Goal: Task Accomplishment & Management: Manage account settings

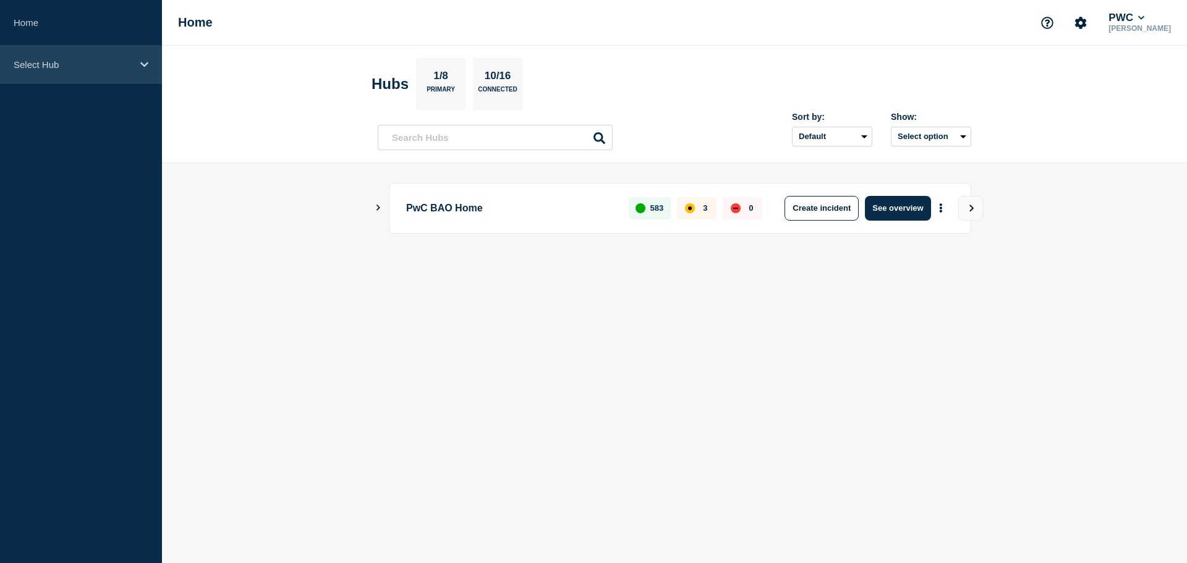
click at [143, 66] on icon at bounding box center [144, 64] width 8 height 5
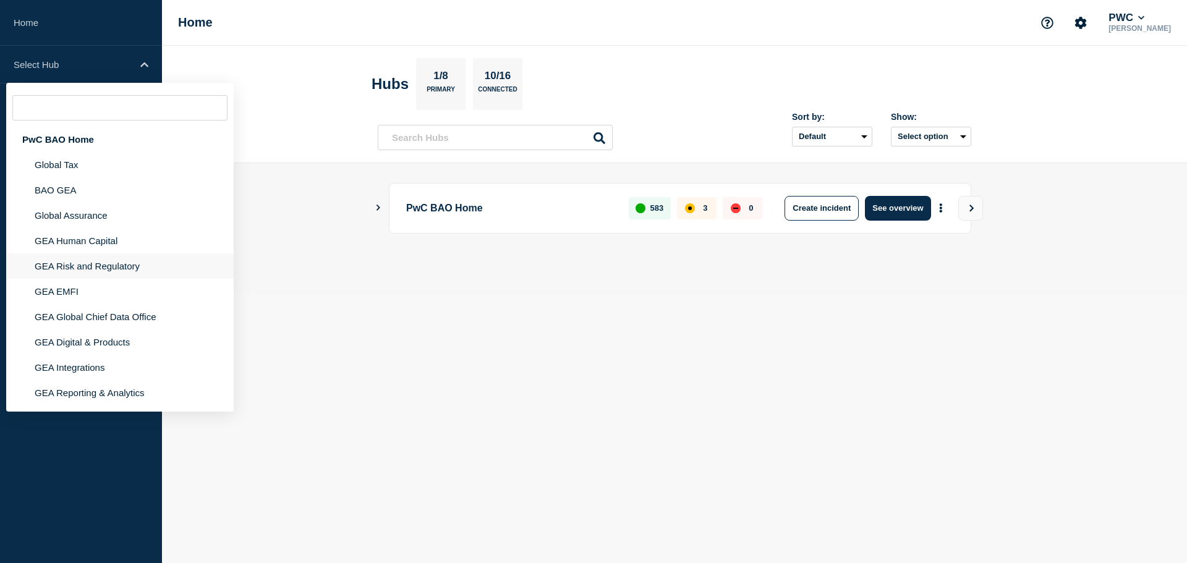
click at [102, 279] on li "GEA Risk and Regulatory" at bounding box center [119, 291] width 227 height 25
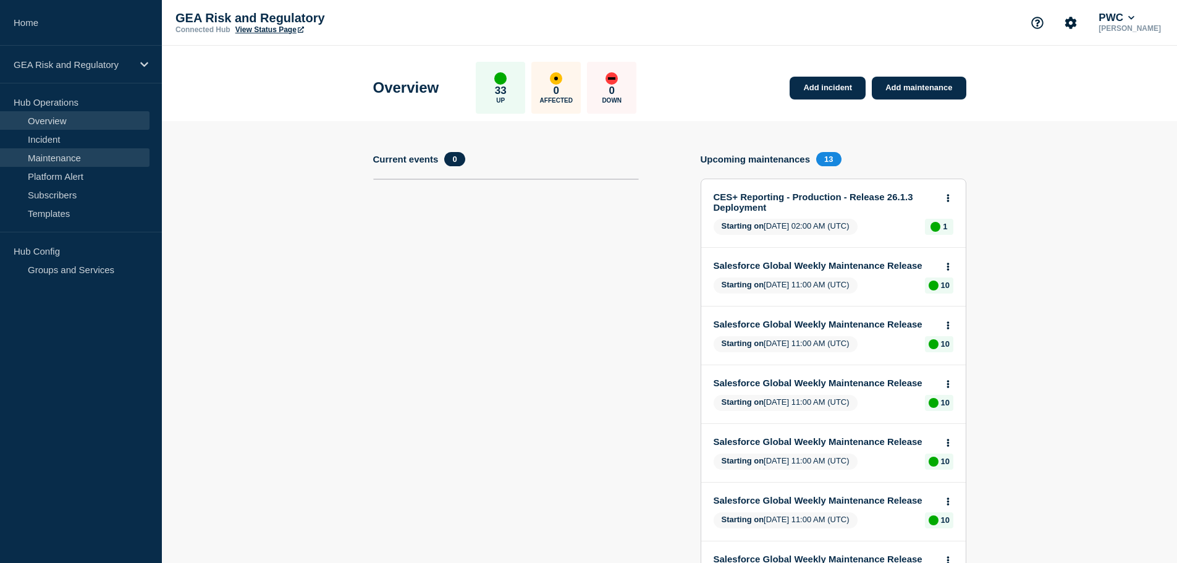
click at [40, 164] on link "Maintenance" at bounding box center [75, 157] width 150 height 19
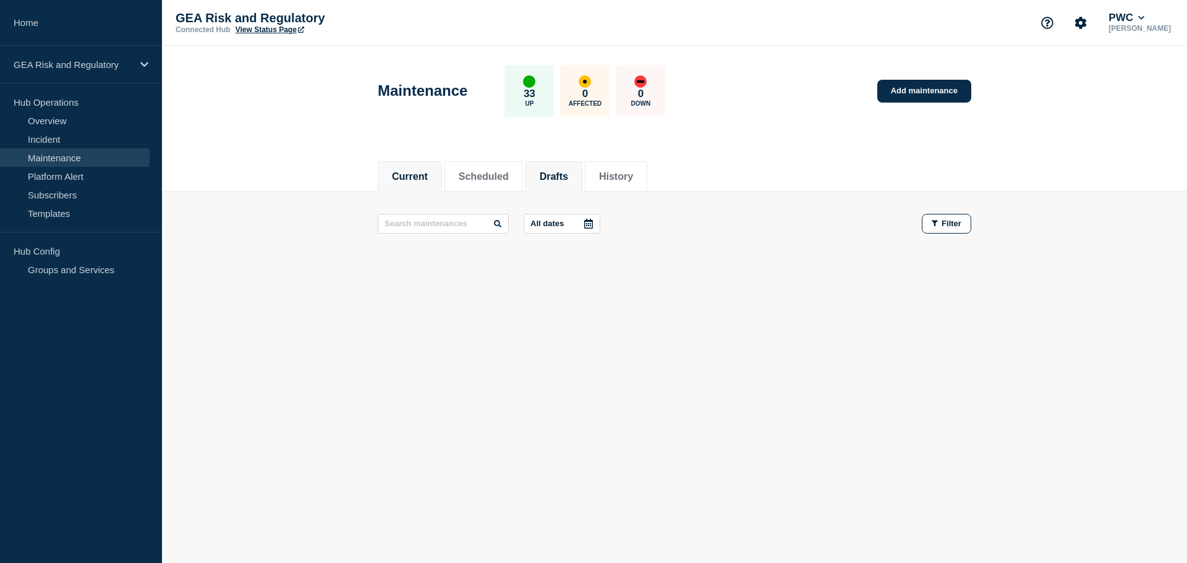
click at [562, 177] on button "Drafts" at bounding box center [554, 176] width 28 height 11
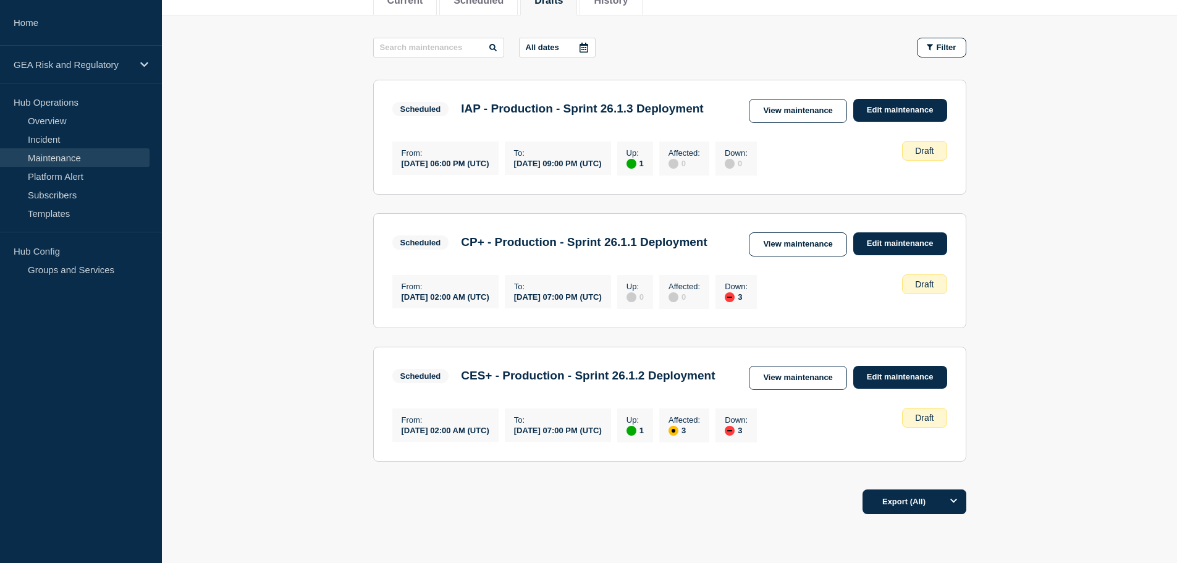
scroll to position [206, 0]
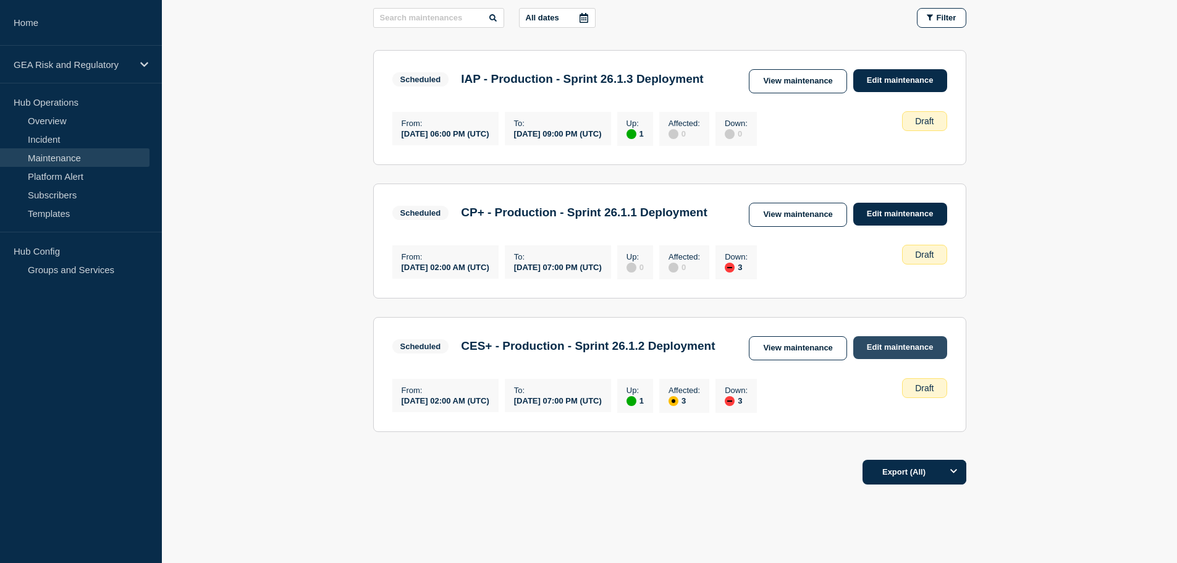
click at [935, 359] on link "Edit maintenance" at bounding box center [901, 347] width 94 height 23
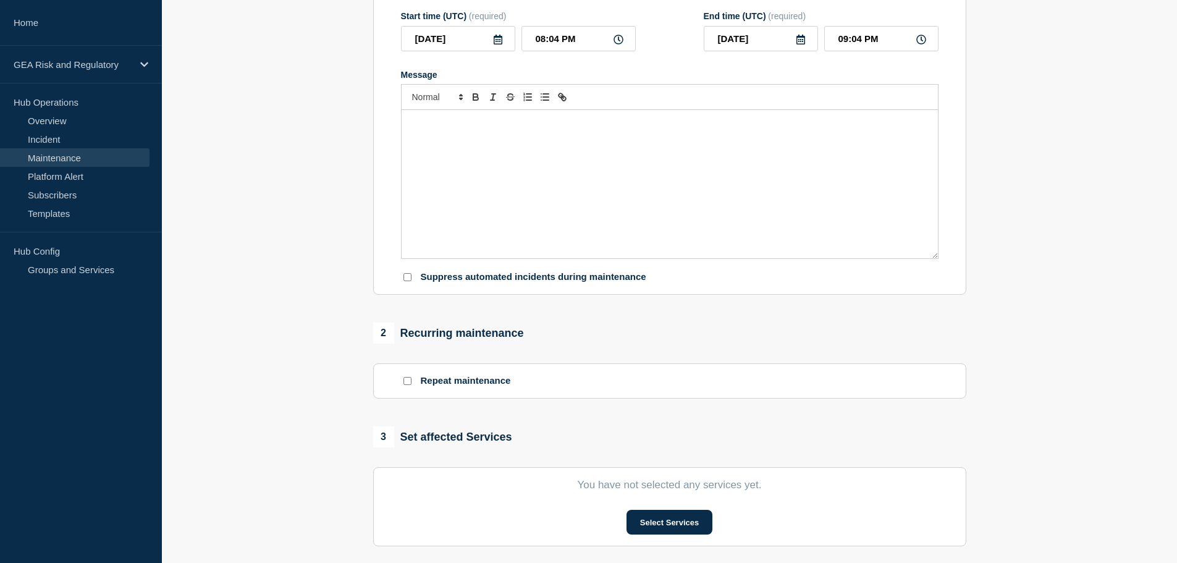
type input "CES+ - Production - Sprint 26.1.2 Deployment"
type input "2025-08-23"
type input "02:00 AM"
type input "2025-08-23"
type input "07:00 PM"
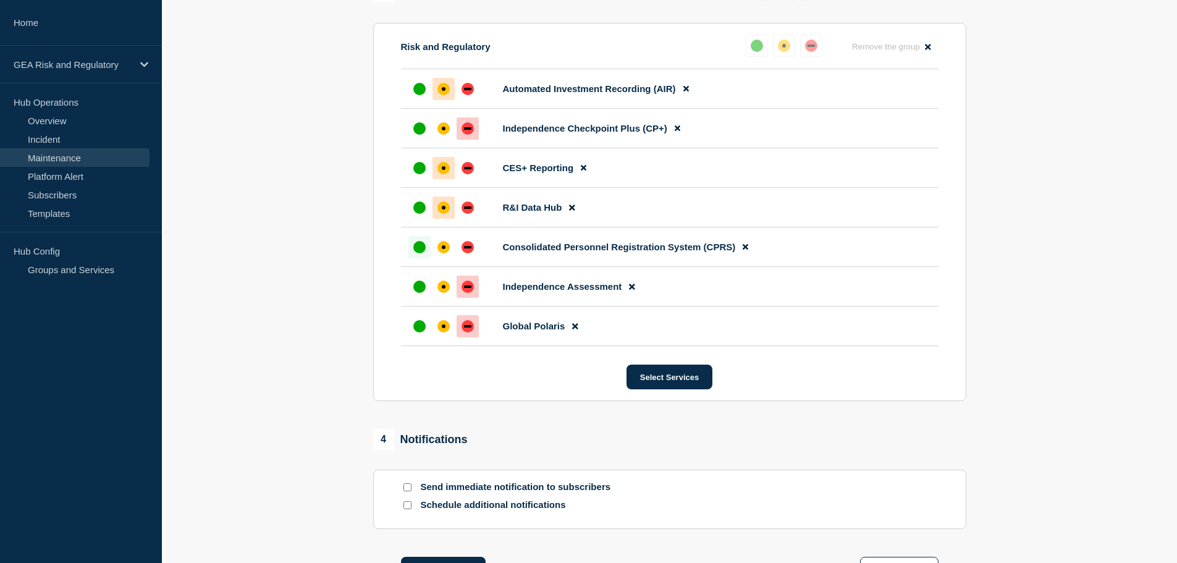
scroll to position [776, 0]
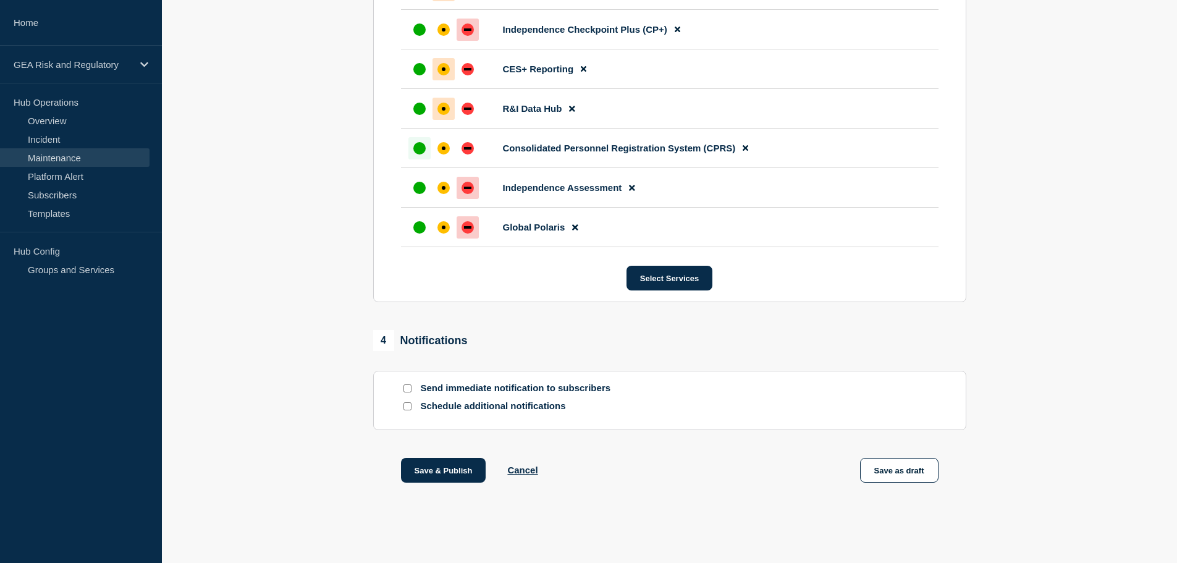
click at [405, 388] on input "Send immediate notification to subscribers" at bounding box center [408, 388] width 8 height 8
checkbox input "true"
click at [447, 473] on button "Save & Publish" at bounding box center [443, 470] width 85 height 25
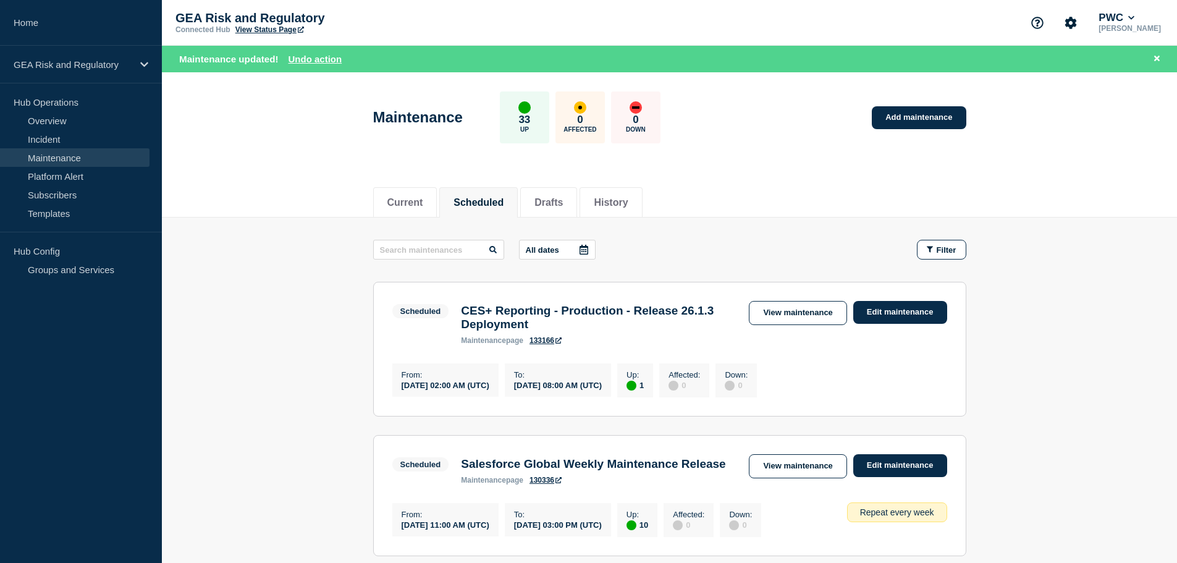
scroll to position [103, 0]
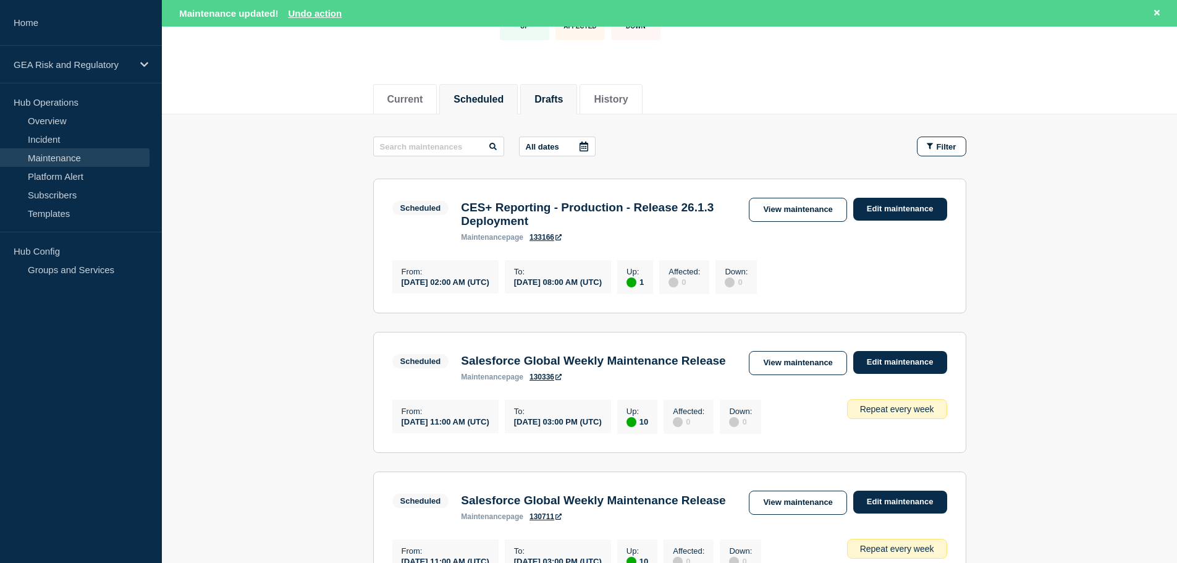
click at [563, 97] on button "Drafts" at bounding box center [549, 99] width 28 height 11
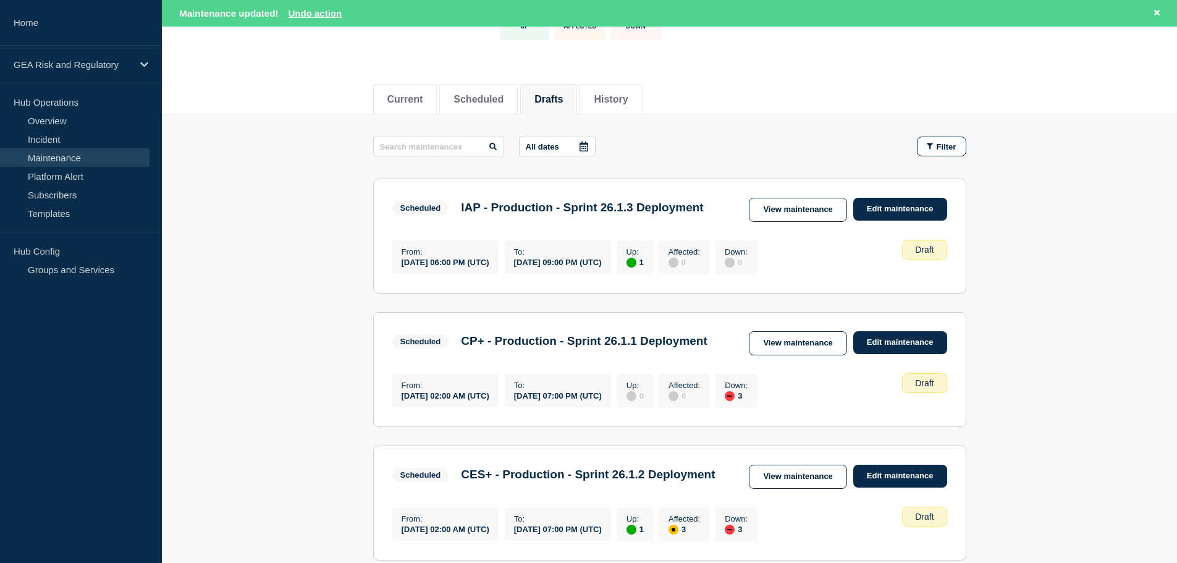
scroll to position [307, 0]
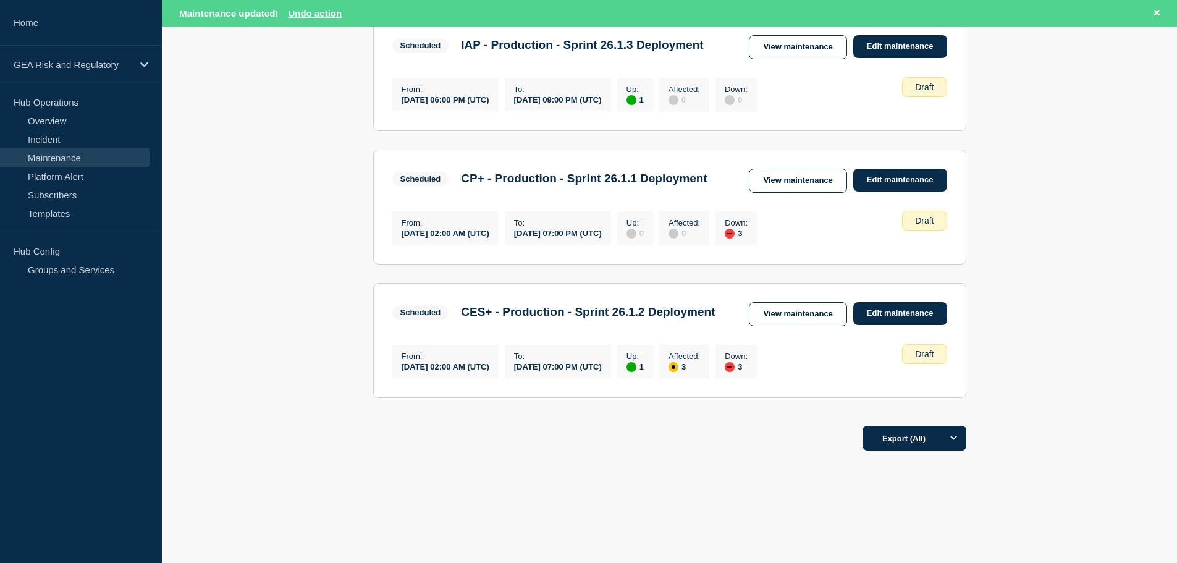
click at [56, 156] on link "Maintenance" at bounding box center [75, 157] width 150 height 19
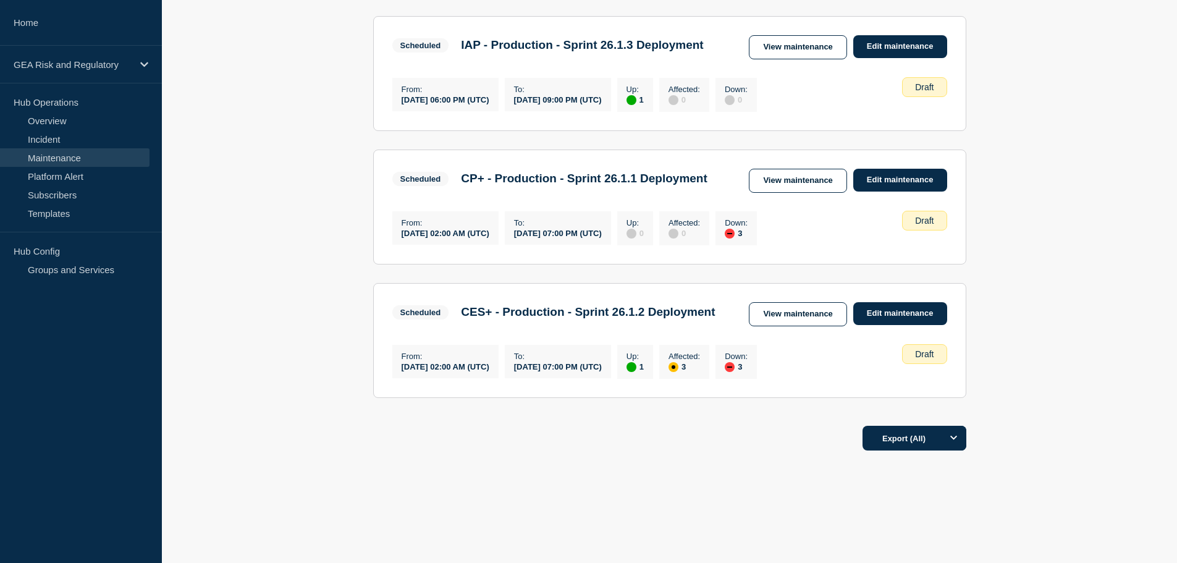
scroll to position [281, 0]
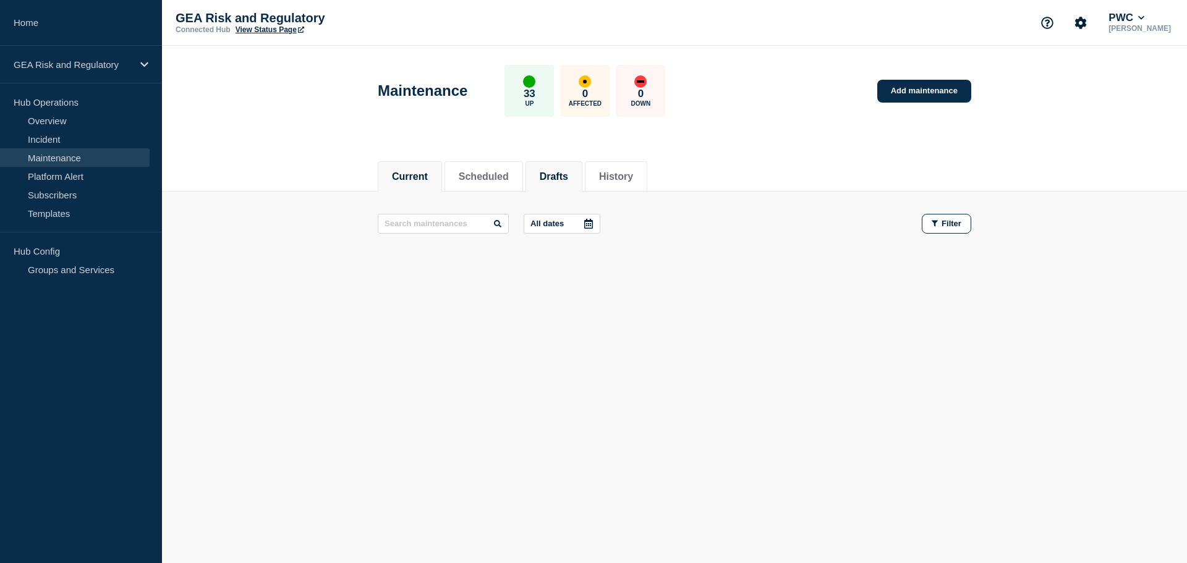
click at [558, 172] on button "Drafts" at bounding box center [554, 176] width 28 height 11
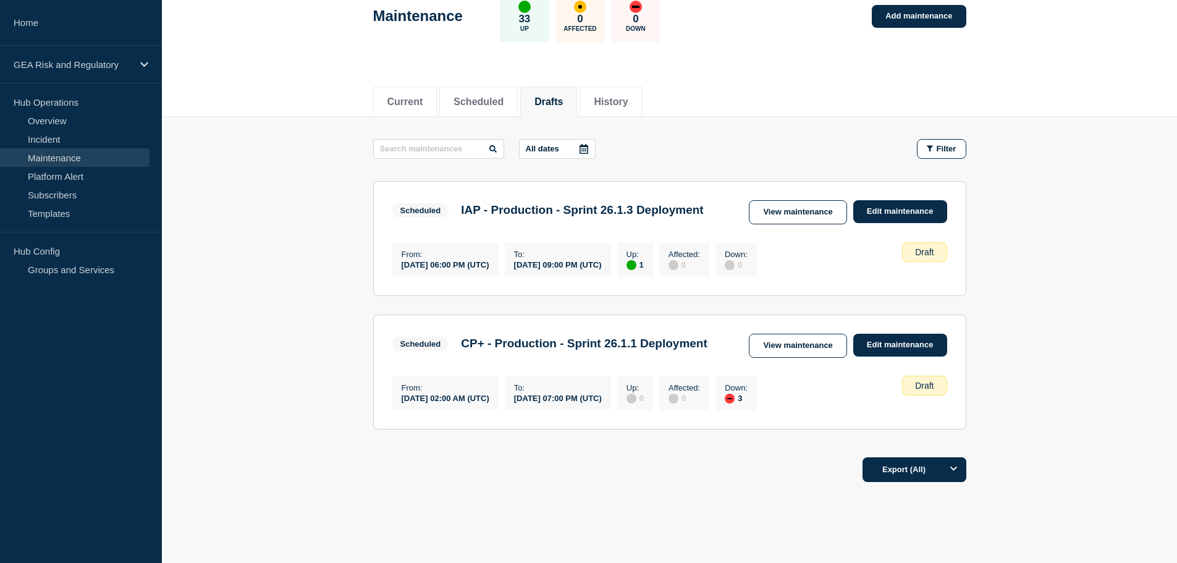
scroll to position [103, 0]
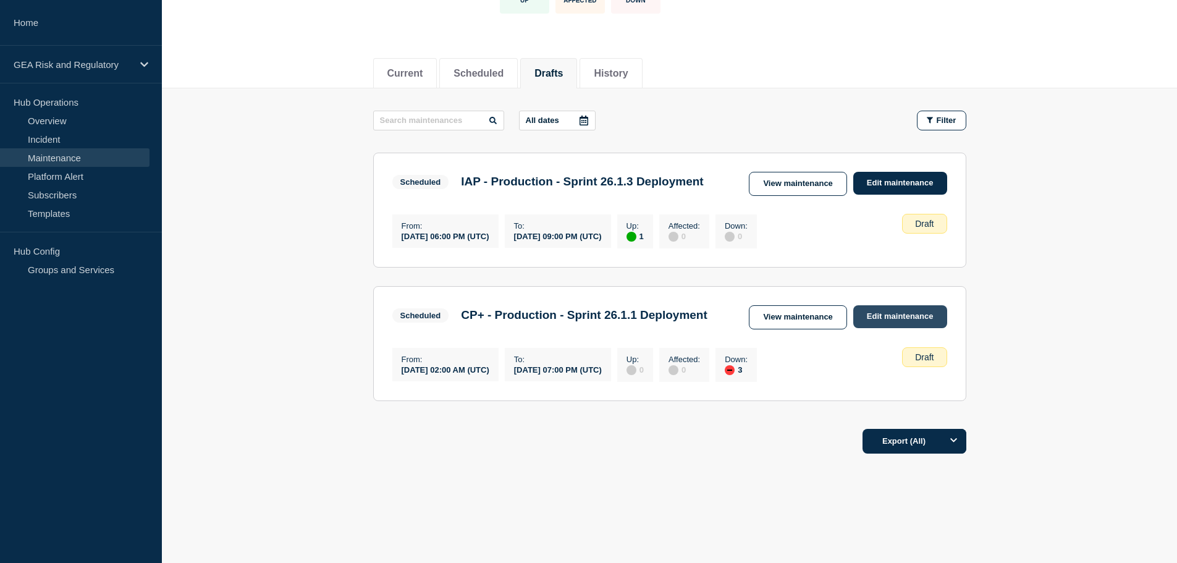
click at [930, 328] on link "Edit maintenance" at bounding box center [901, 316] width 94 height 23
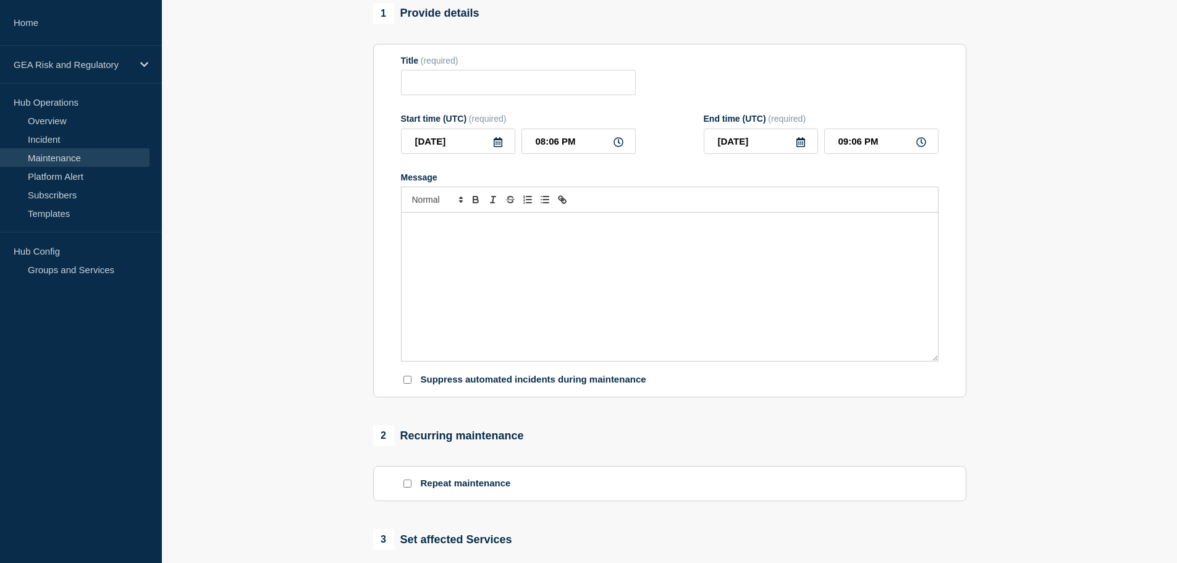
type input "CP+ - Production - Sprint 26.1.1 Deployment"
type input "2025-08-23"
type input "02:00 AM"
type input "2025-08-23"
type input "07:00 PM"
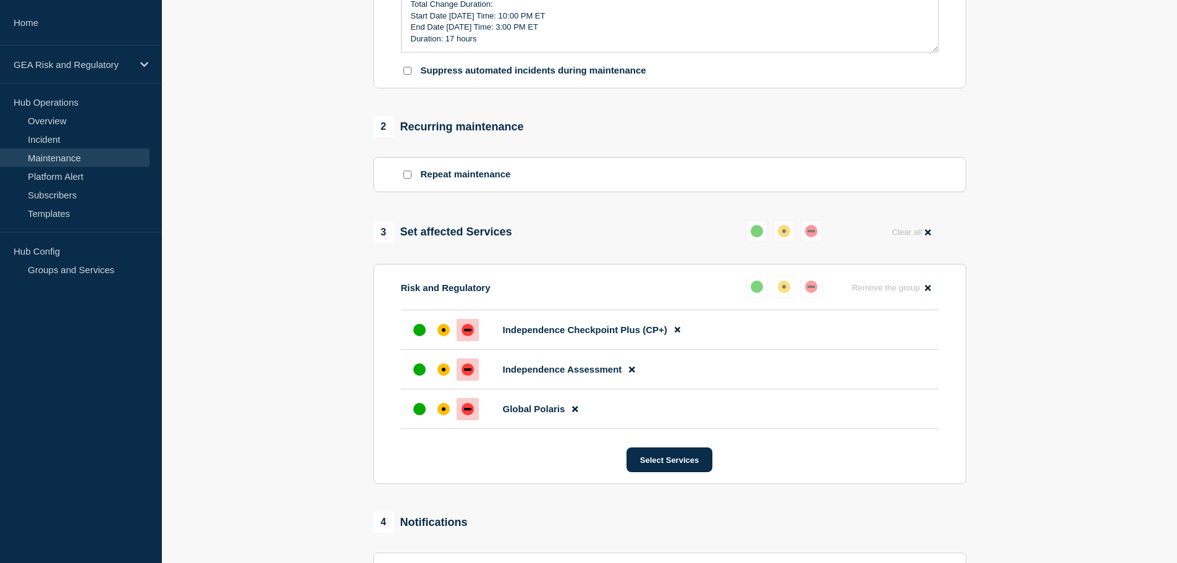
scroll to position [617, 0]
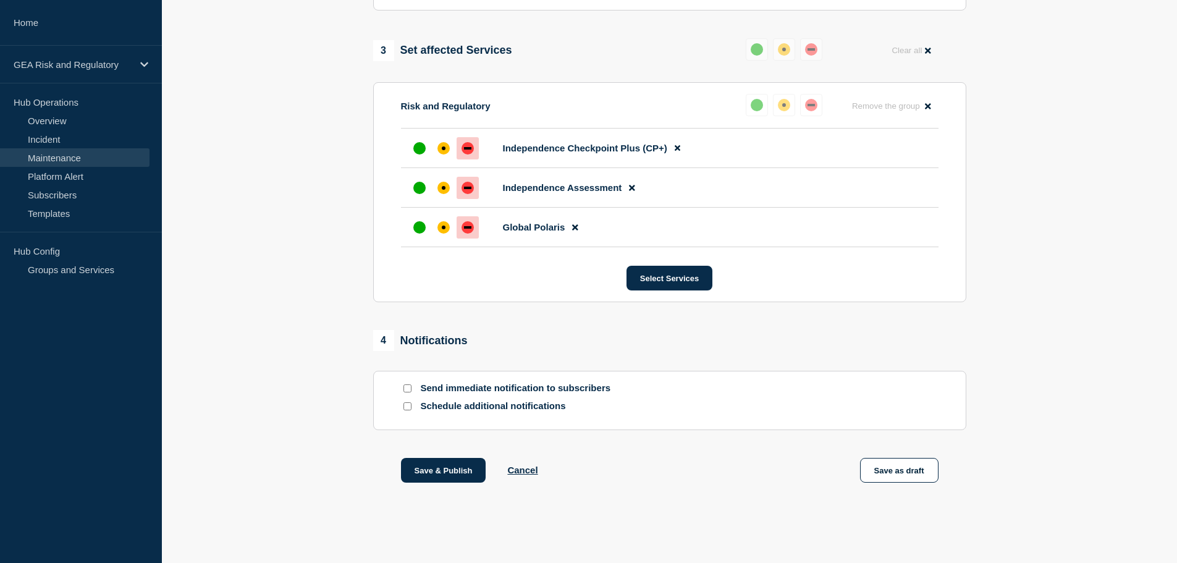
click at [406, 389] on input "Send immediate notification to subscribers" at bounding box center [408, 388] width 8 height 8
checkbox input "true"
click at [447, 470] on button "Save & Publish" at bounding box center [443, 470] width 85 height 25
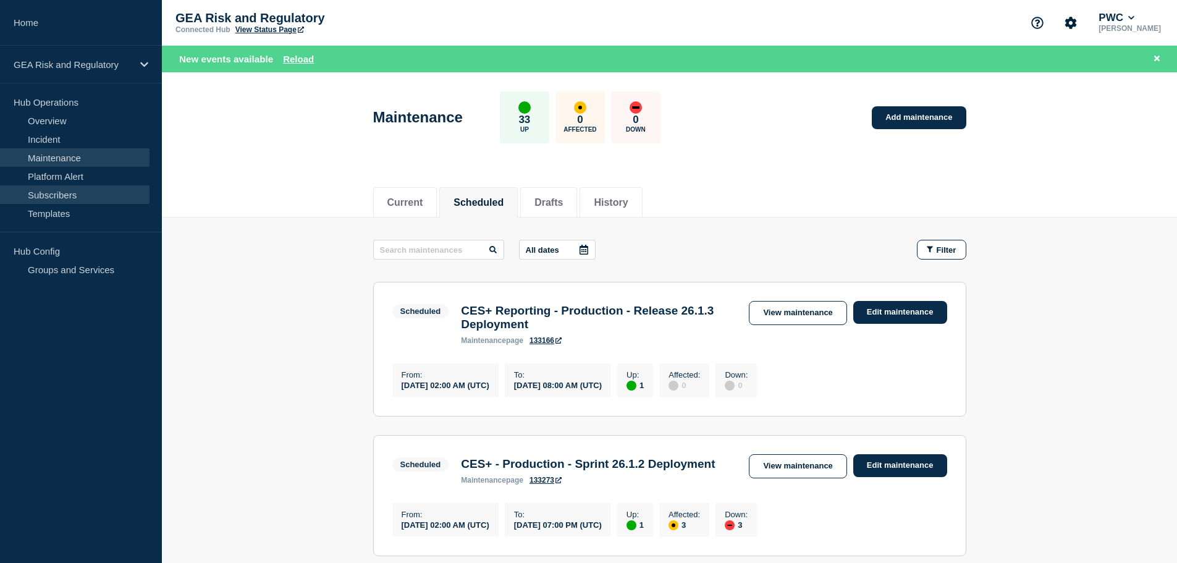
click at [72, 196] on link "Subscribers" at bounding box center [75, 194] width 150 height 19
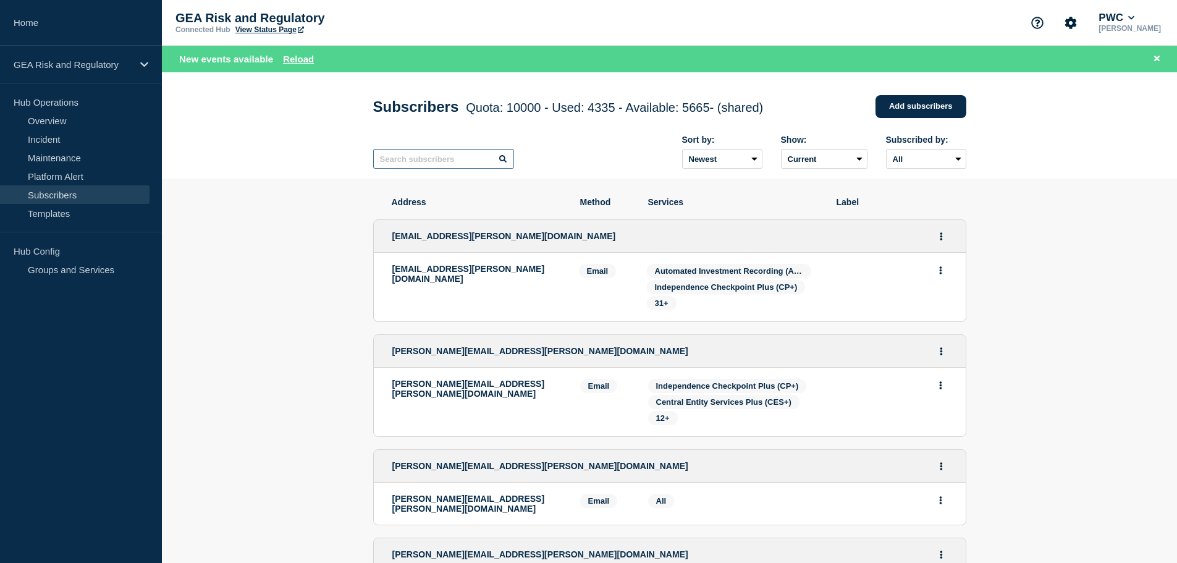
click at [470, 162] on input "text" at bounding box center [443, 159] width 141 height 20
paste input "us-ec-cprs-notification-team"
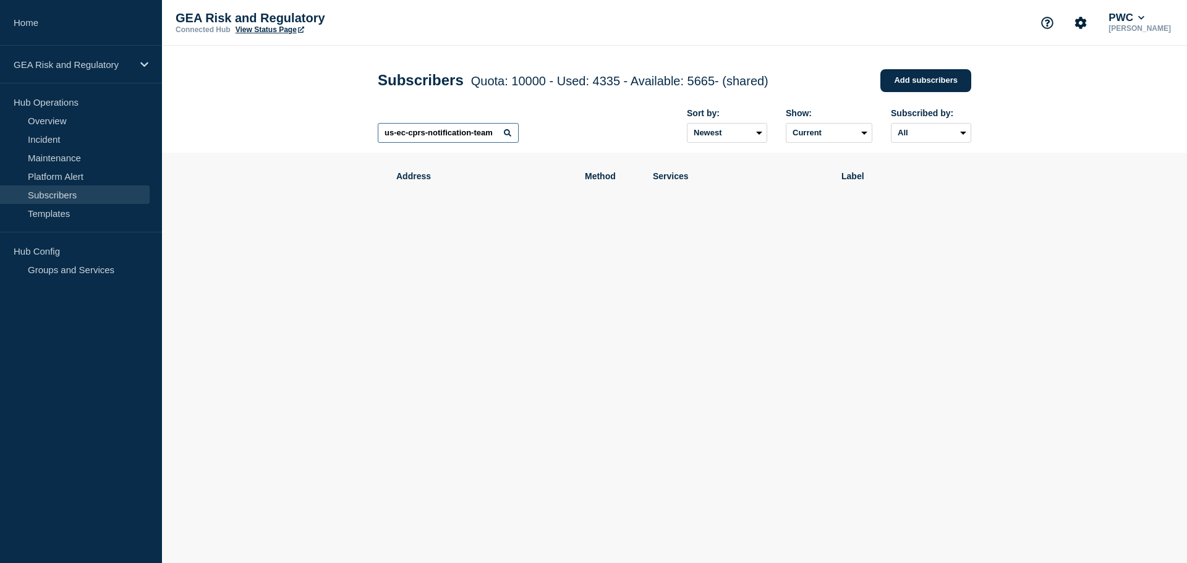
click at [440, 132] on input "us-ec-cprs-notification-team" at bounding box center [448, 133] width 141 height 20
paste input "_ec-cprs-notification-team@pwc.co"
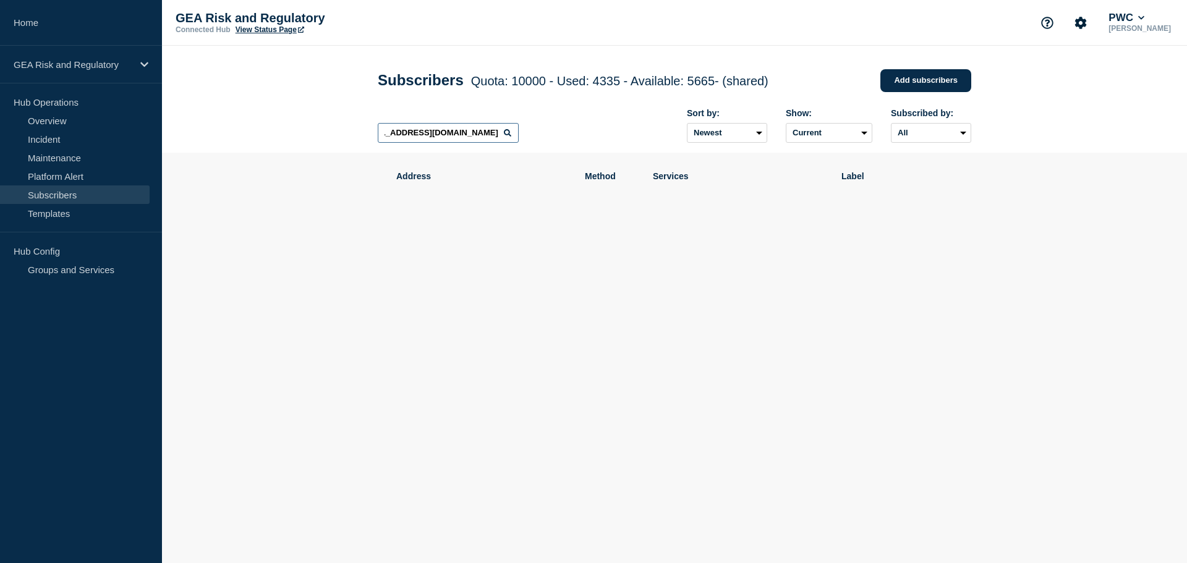
type input "us_ec-cprs-notification-team@pwc.com"
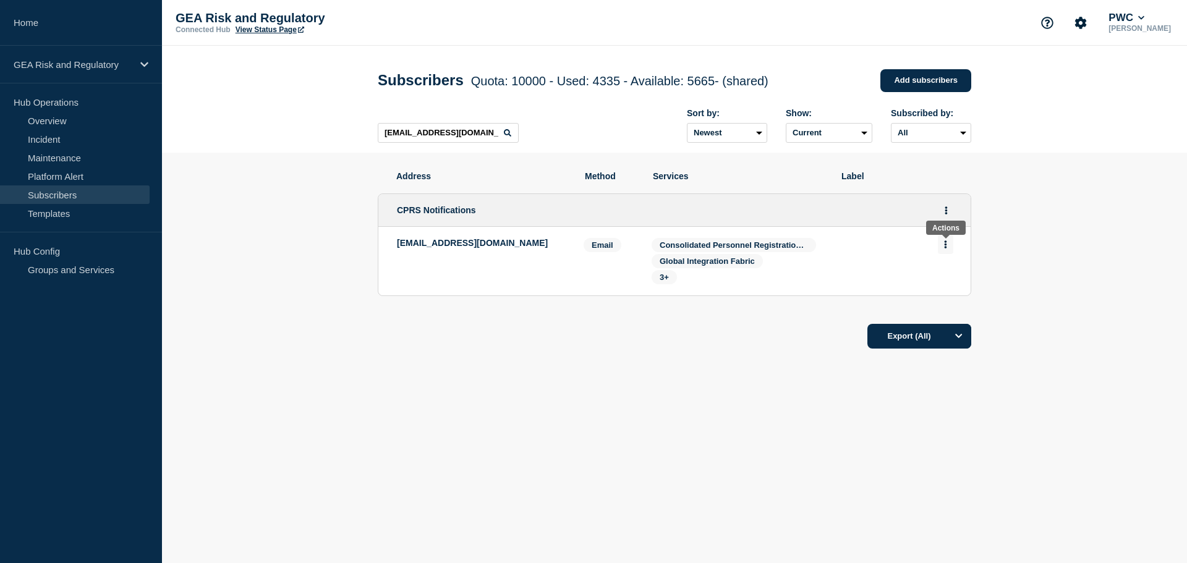
click at [943, 245] on button "Actions" at bounding box center [945, 244] width 15 height 19
click at [684, 266] on span "Global Integration Fabric" at bounding box center [706, 260] width 95 height 9
click at [944, 244] on icon "Actions" at bounding box center [945, 244] width 3 height 8
click at [728, 252] on span "Consolidated Personnel Registration System (CPRS)" at bounding box center [733, 245] width 164 height 14
drag, startPoint x: 688, startPoint y: 266, endPoint x: 680, endPoint y: 273, distance: 9.7
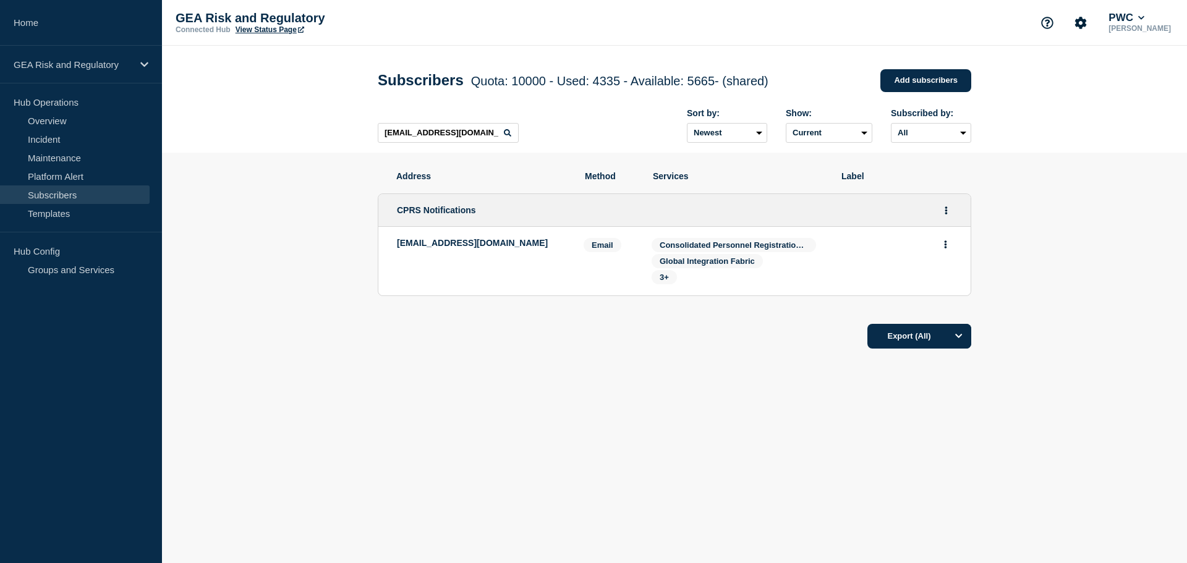
click at [685, 268] on span "Global Integration Fabric" at bounding box center [706, 261] width 111 height 14
click at [660, 278] on span "3+" at bounding box center [663, 277] width 9 height 9
click at [948, 208] on button "Actions" at bounding box center [945, 210] width 15 height 19
click at [947, 248] on link "Edit" at bounding box center [941, 245] width 14 height 9
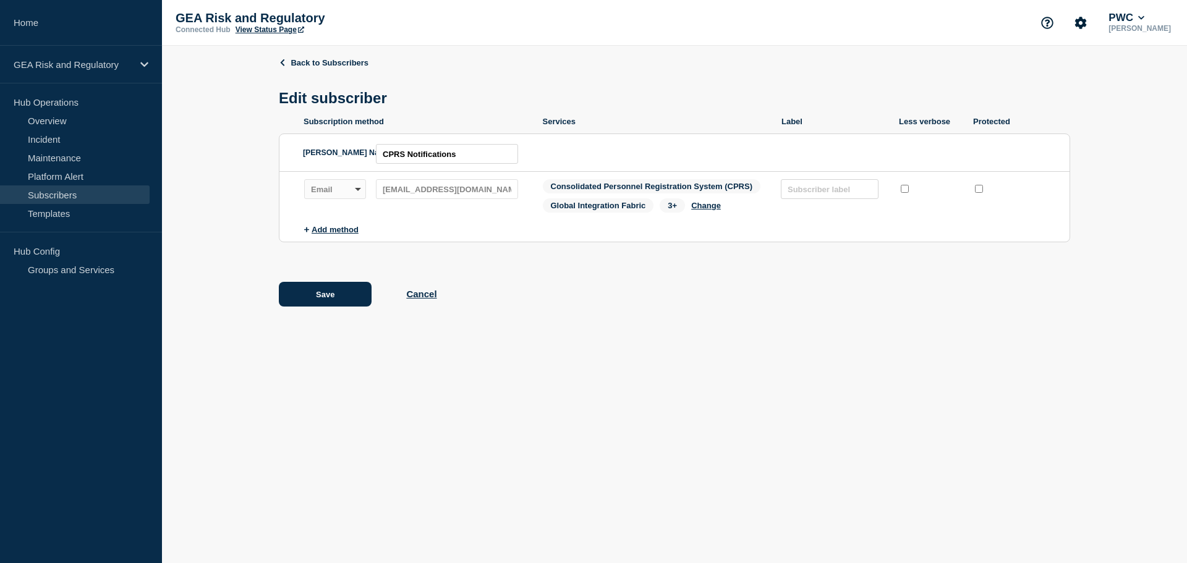
click at [519, 195] on div "Subscription method: Email SMS Webhook Slack Teams Address: us_ec-cprs-notifica…" at bounding box center [413, 189] width 219 height 20
click at [710, 209] on button "Change" at bounding box center [706, 205] width 30 height 9
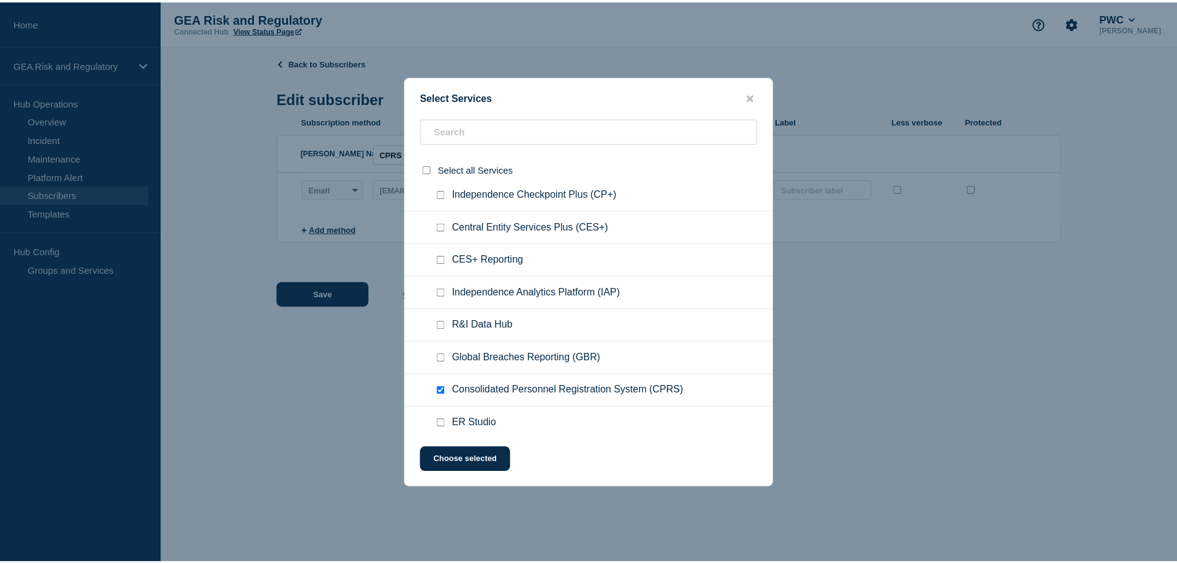
scroll to position [103, 0]
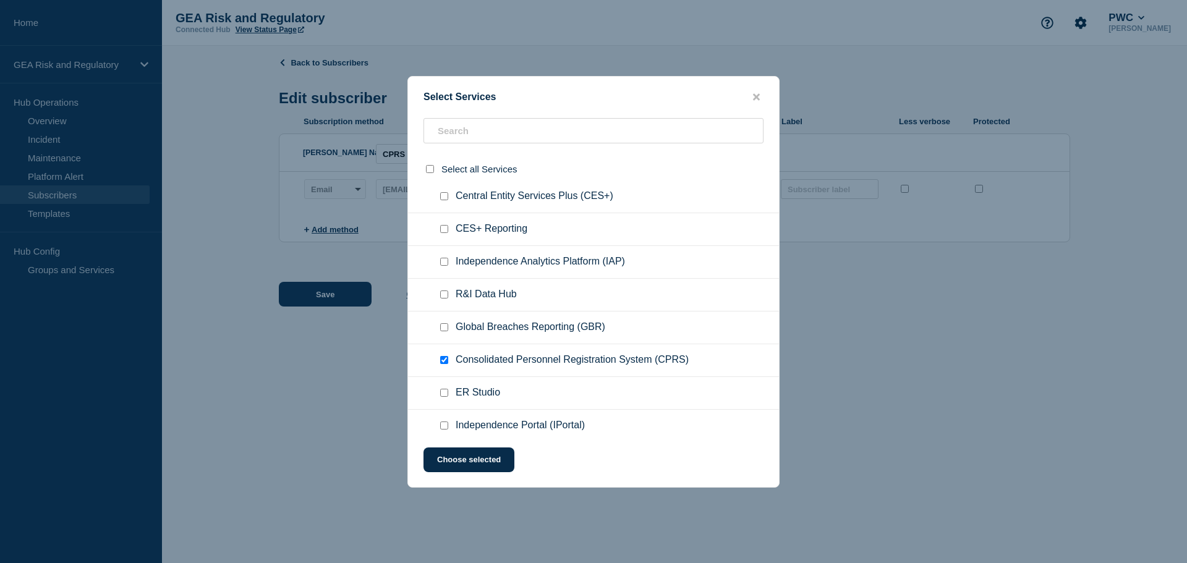
click at [760, 93] on button "close button" at bounding box center [756, 97] width 14 height 12
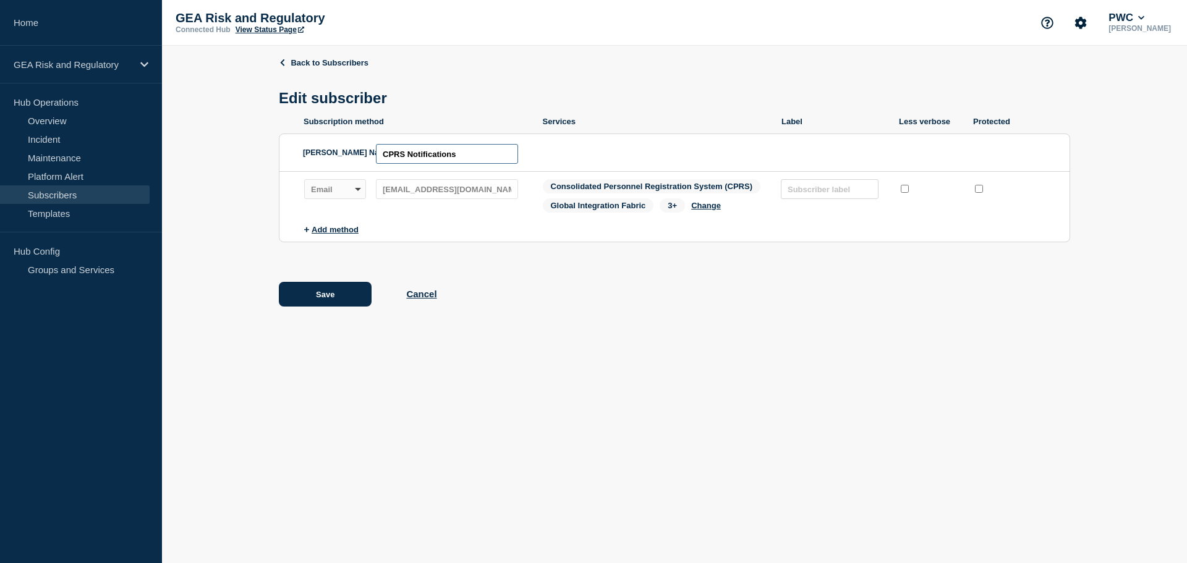
click at [383, 156] on input "CPRS Notifications" at bounding box center [447, 154] width 142 height 20
type input "US CPRS Notifications"
click at [341, 303] on button "Save" at bounding box center [325, 294] width 93 height 25
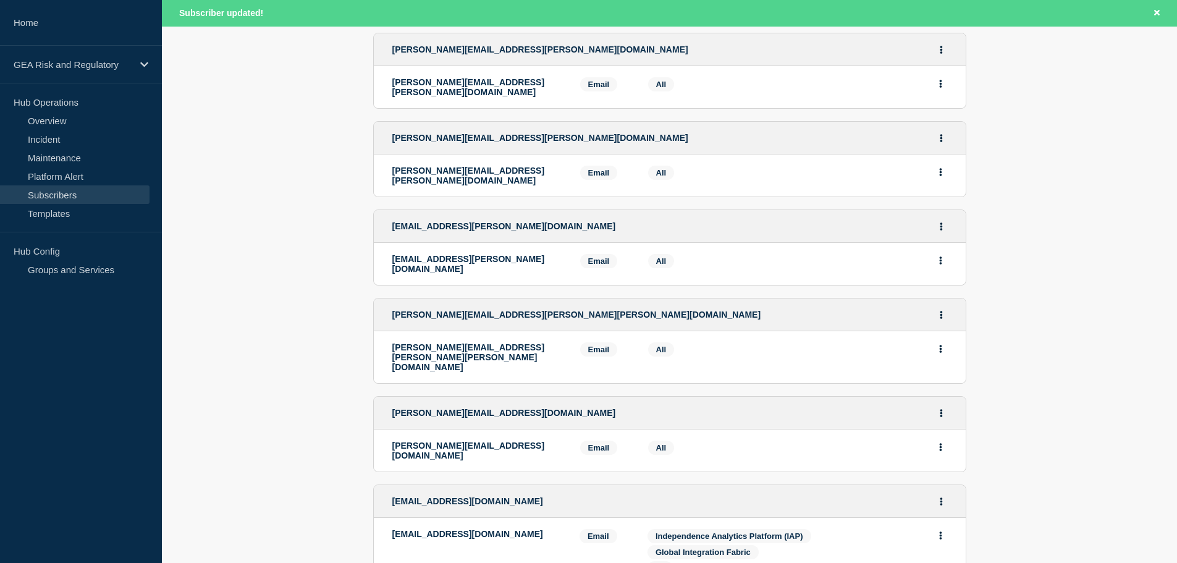
scroll to position [1236, 0]
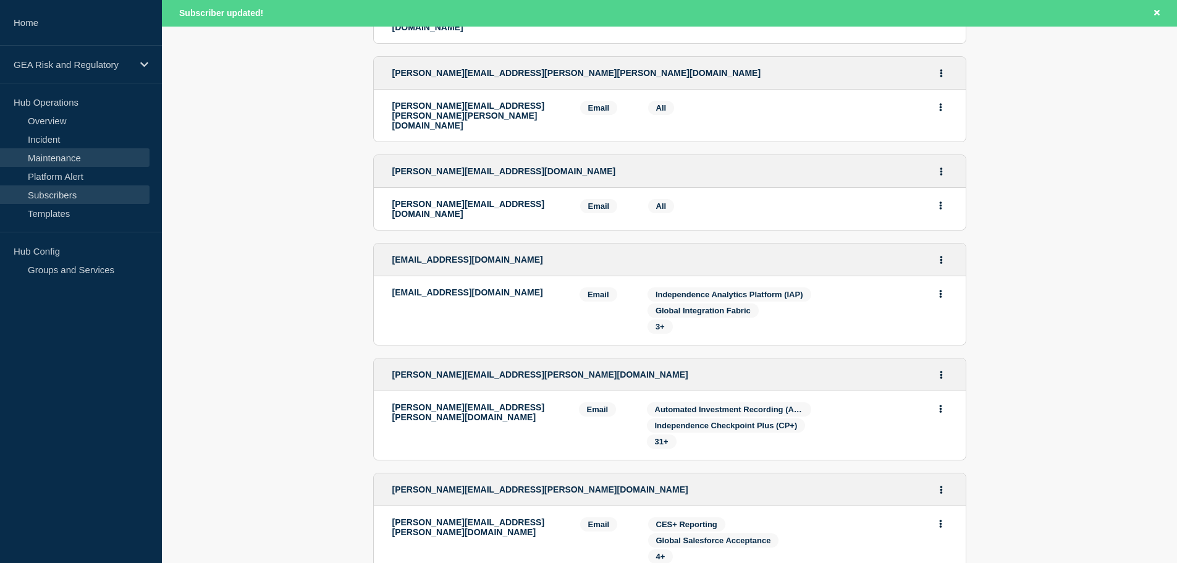
click at [60, 161] on link "Maintenance" at bounding box center [75, 157] width 150 height 19
